Goal: Information Seeking & Learning: Learn about a topic

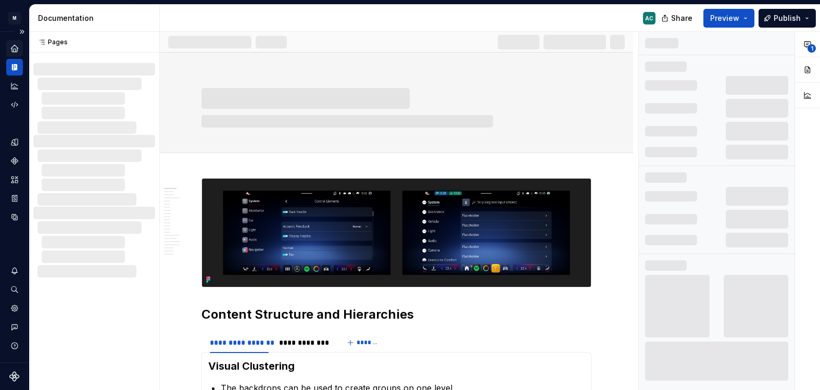
click at [15, 45] on icon "Home" at bounding box center [14, 48] width 7 height 7
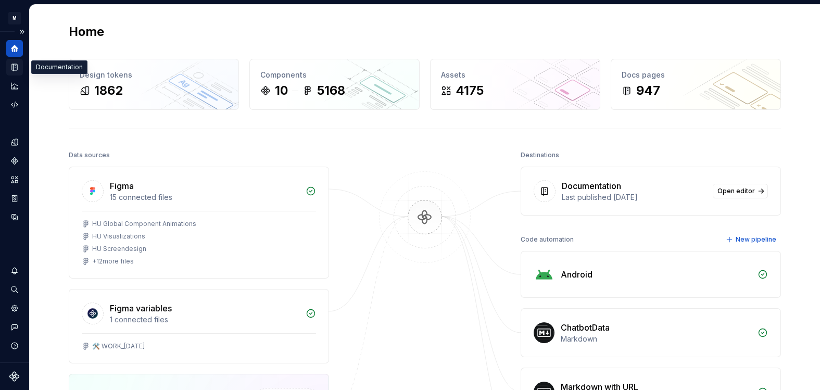
click at [15, 66] on icon "Documentation" at bounding box center [14, 67] width 5 height 7
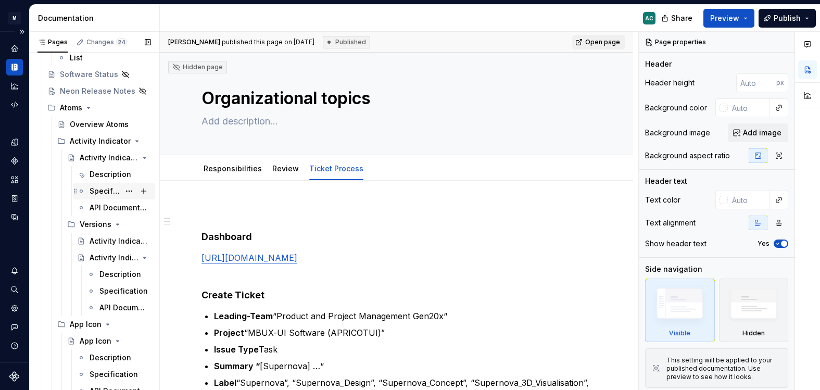
scroll to position [730, 0]
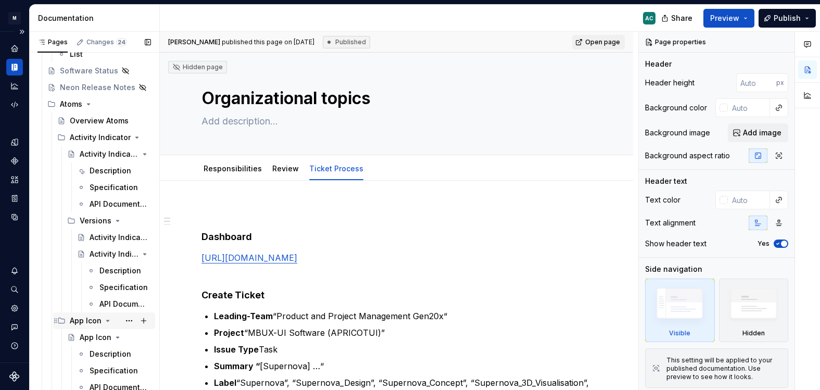
click at [92, 322] on div "App Icon" at bounding box center [86, 321] width 32 height 10
click at [84, 323] on div "App Icon" at bounding box center [86, 321] width 32 height 10
click at [63, 320] on icon "Page tree" at bounding box center [61, 321] width 8 height 8
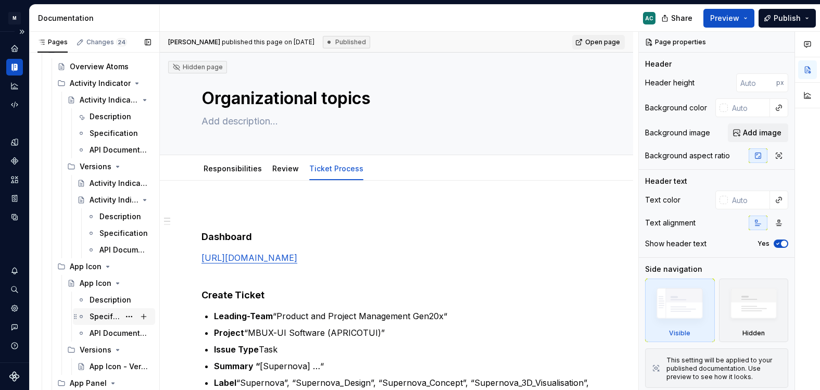
scroll to position [786, 0]
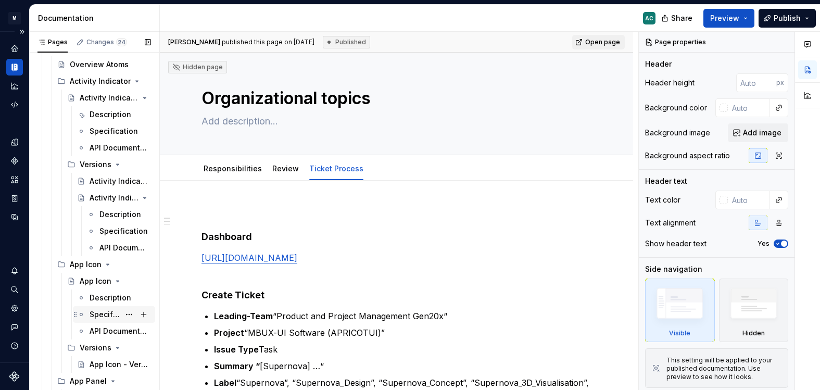
click at [90, 309] on div "Specification" at bounding box center [105, 314] width 30 height 10
click at [103, 315] on div "Specification" at bounding box center [105, 314] width 30 height 10
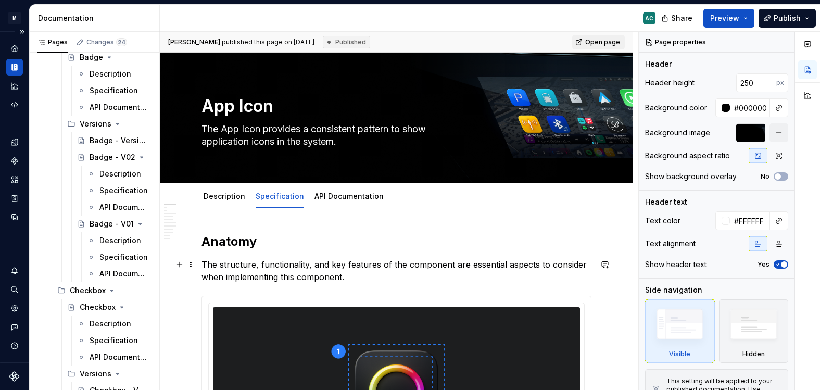
scroll to position [1310, 0]
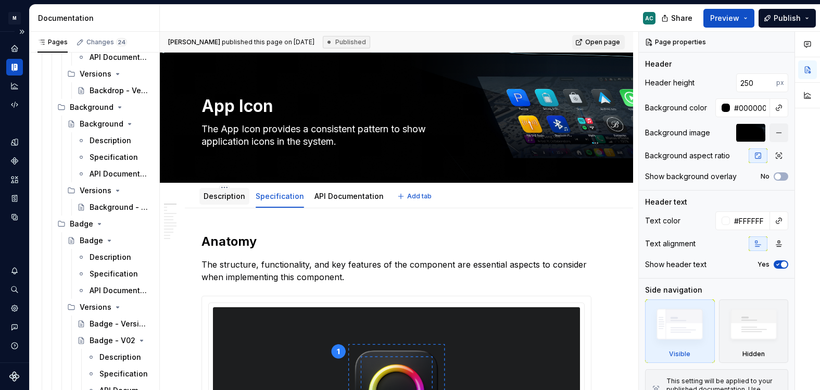
click at [219, 198] on link "Description" at bounding box center [225, 196] width 42 height 9
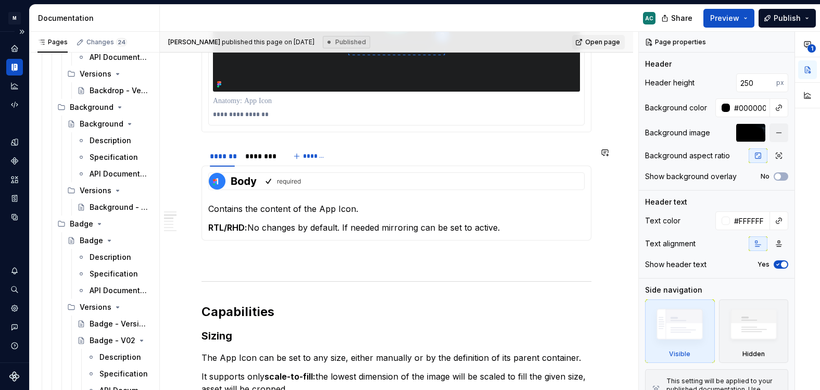
scroll to position [658, 0]
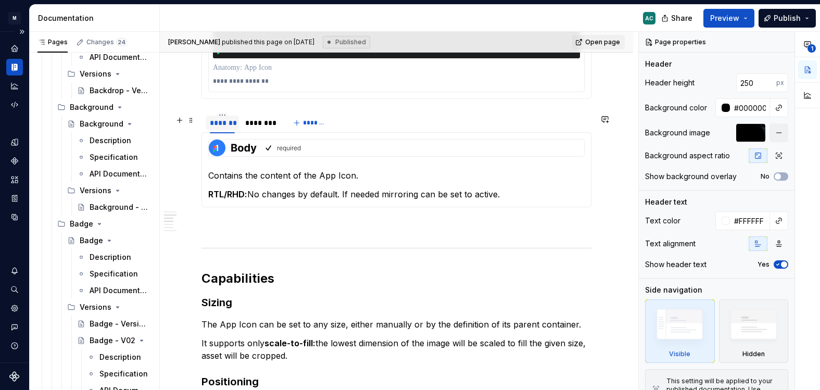
click at [232, 127] on div "*******" at bounding box center [222, 123] width 25 height 10
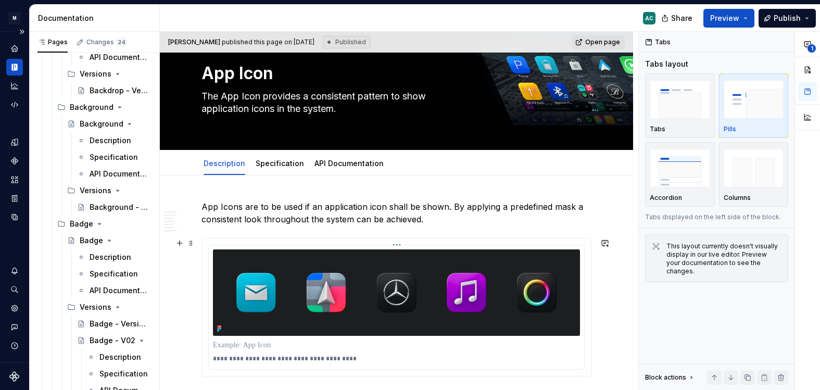
scroll to position [19, 0]
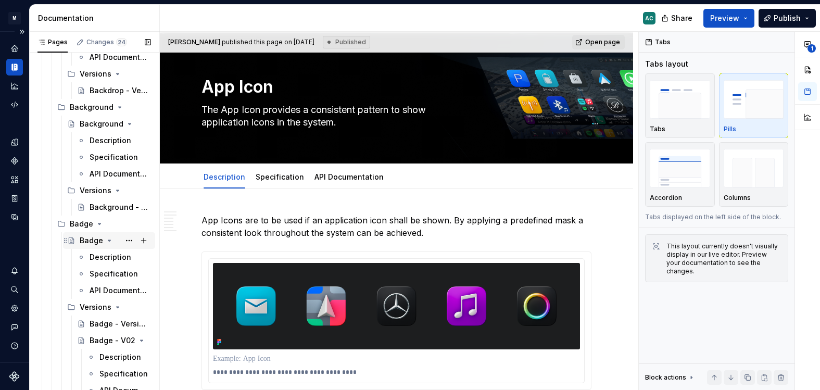
click at [91, 241] on div "Badge" at bounding box center [91, 240] width 23 height 10
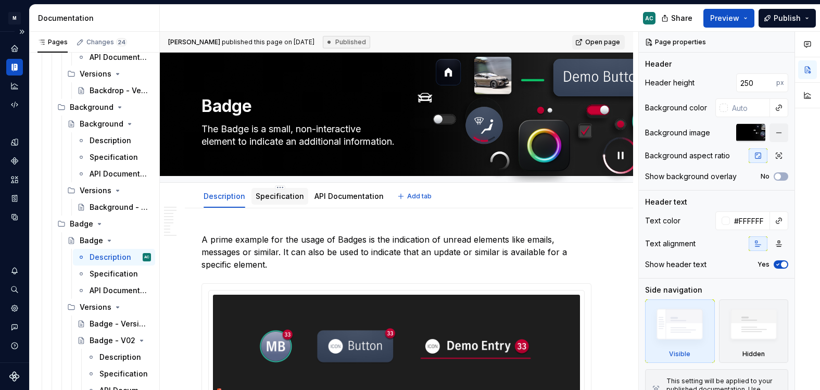
click at [268, 197] on link "Specification" at bounding box center [280, 196] width 48 height 9
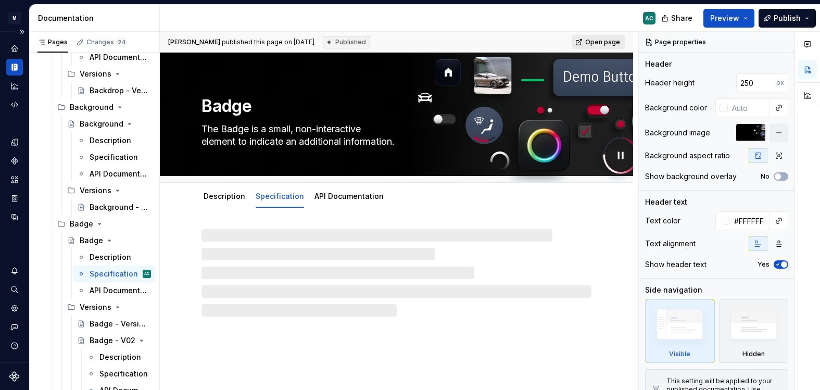
click at [596, 40] on span "Open page" at bounding box center [602, 42] width 35 height 8
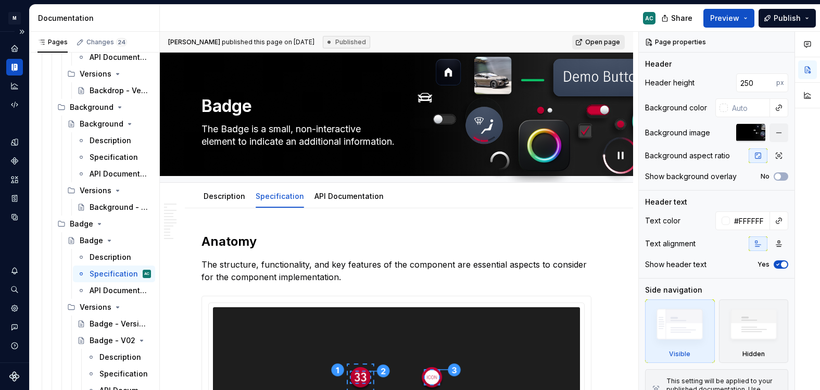
type textarea "*"
